Goal: Task Accomplishment & Management: Manage account settings

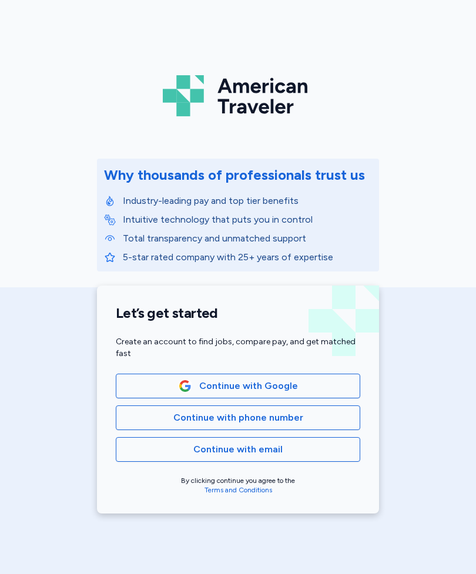
click at [278, 458] on button "Continue with email" at bounding box center [238, 449] width 244 height 25
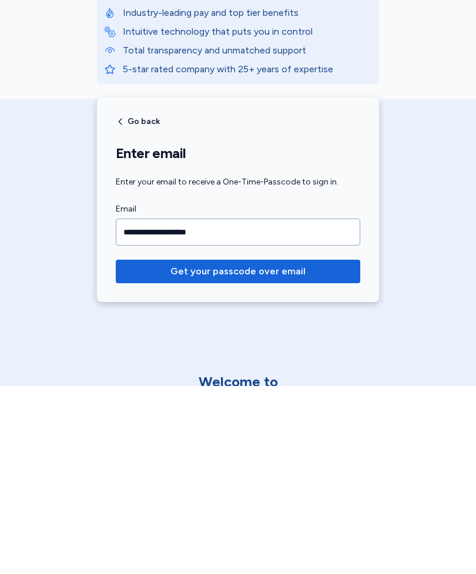
type input "**********"
click at [285, 447] on button "Get your passcode over email" at bounding box center [238, 458] width 244 height 23
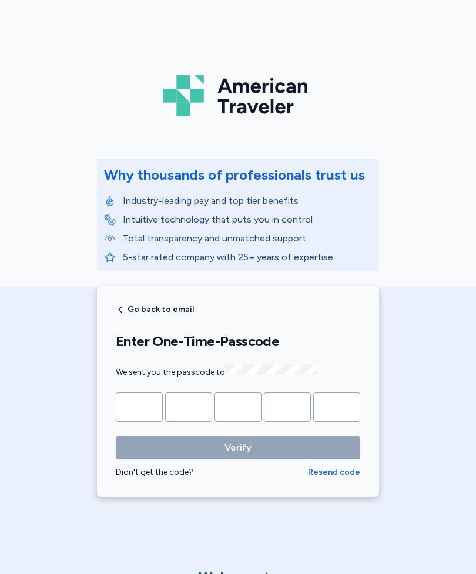
click at [131, 407] on input "Please enter OTP character 1" at bounding box center [139, 406] width 47 height 29
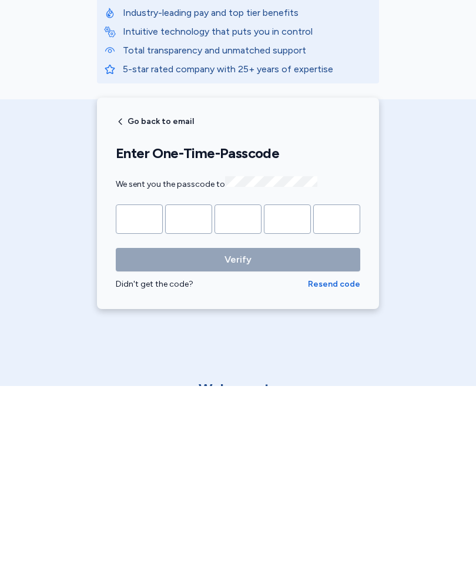
type input "*"
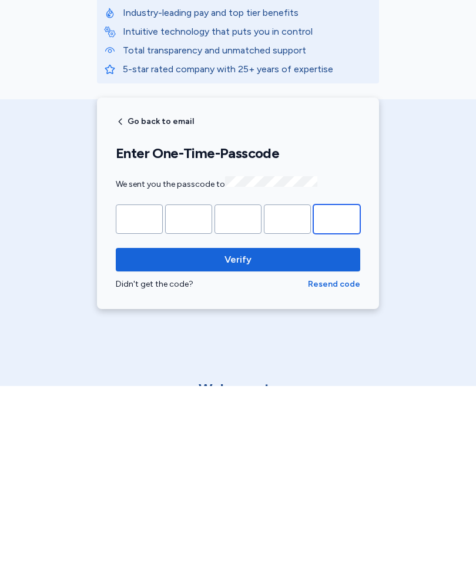
type input "*"
click at [272, 440] on span "Verify" at bounding box center [237, 447] width 225 height 14
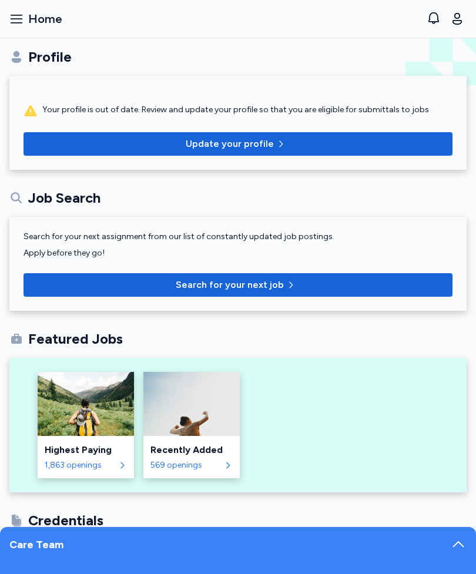
click at [459, 21] on icon "button" at bounding box center [456, 19] width 9 height 12
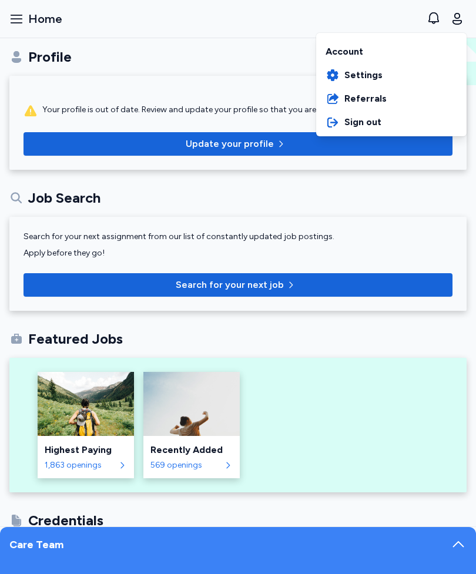
click at [457, 21] on icon "button" at bounding box center [456, 19] width 9 height 12
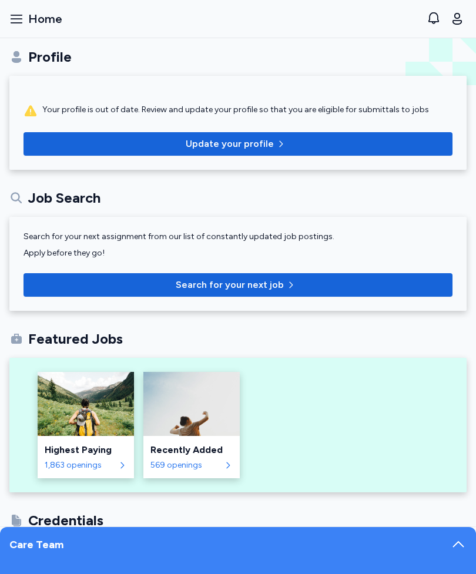
click at [270, 146] on span "Update your profile" at bounding box center [230, 144] width 88 height 14
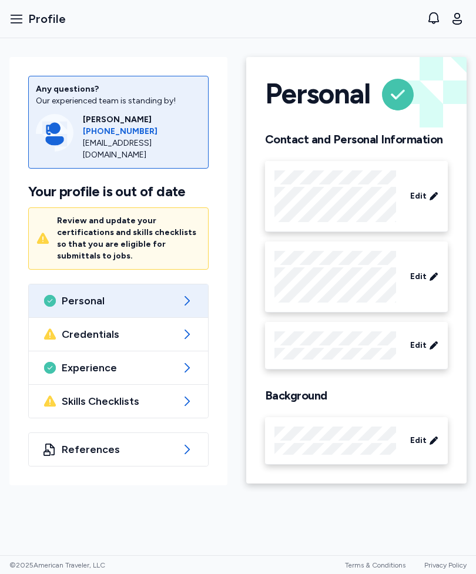
click at [184, 360] on icon at bounding box center [187, 367] width 14 height 14
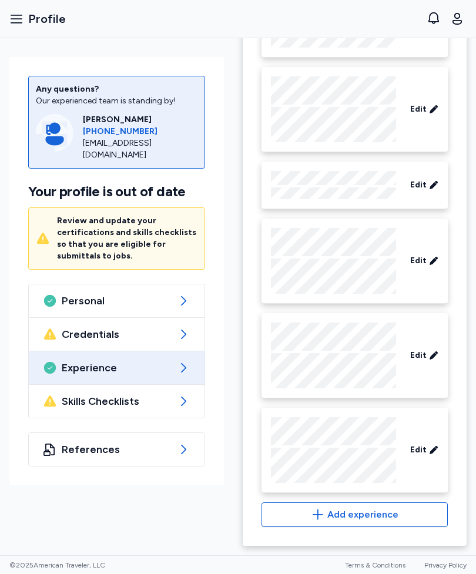
scroll to position [2181, 0]
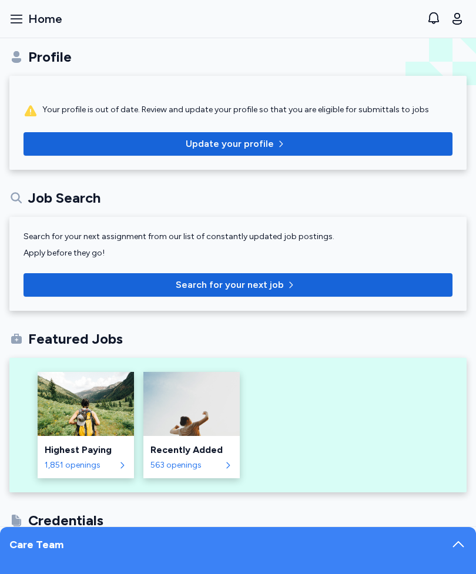
click at [324, 132] on button "Update your profile" at bounding box center [237, 143] width 429 height 23
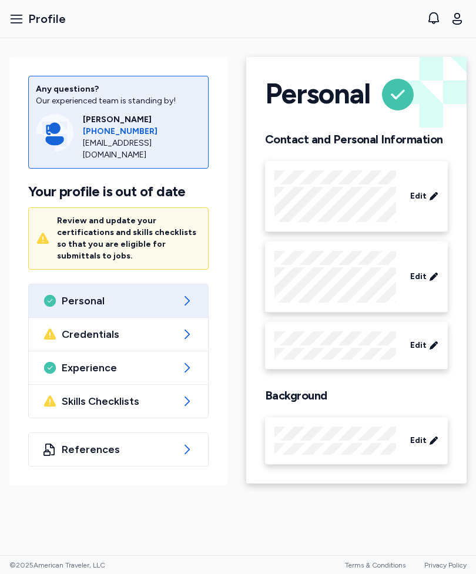
click at [187, 360] on icon at bounding box center [187, 367] width 14 height 14
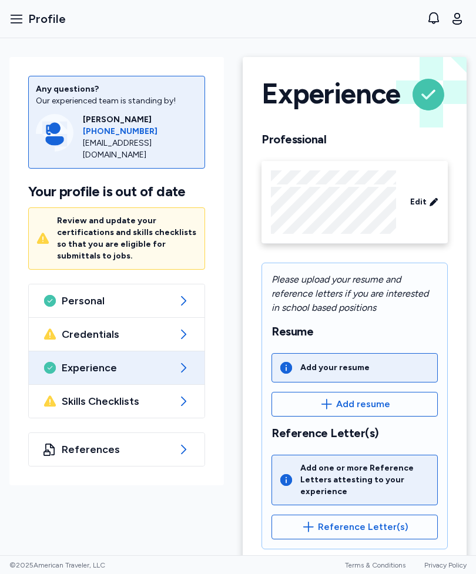
click at [134, 367] on span "Experience" at bounding box center [117, 367] width 110 height 14
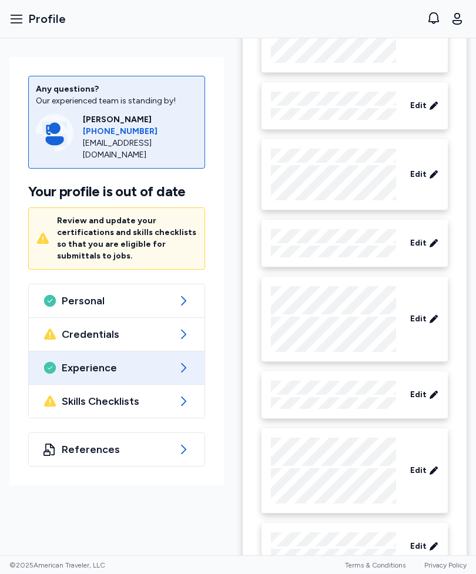
scroll to position [610, 0]
click at [421, 322] on span "Edit" at bounding box center [418, 318] width 16 height 12
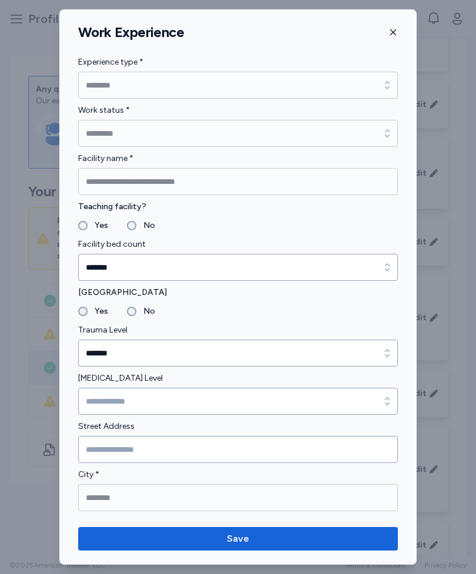
scroll to position [0, 0]
click at [395, 35] on icon "button" at bounding box center [392, 32] width 9 height 9
